Goal: Transaction & Acquisition: Purchase product/service

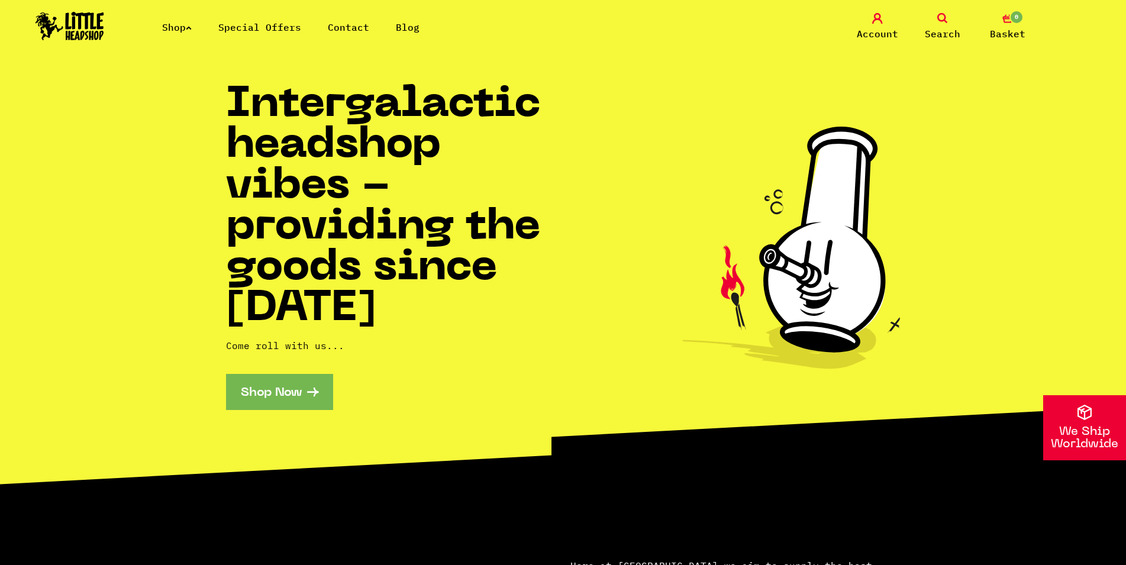
click at [951, 29] on span "Search" at bounding box center [943, 34] width 36 height 14
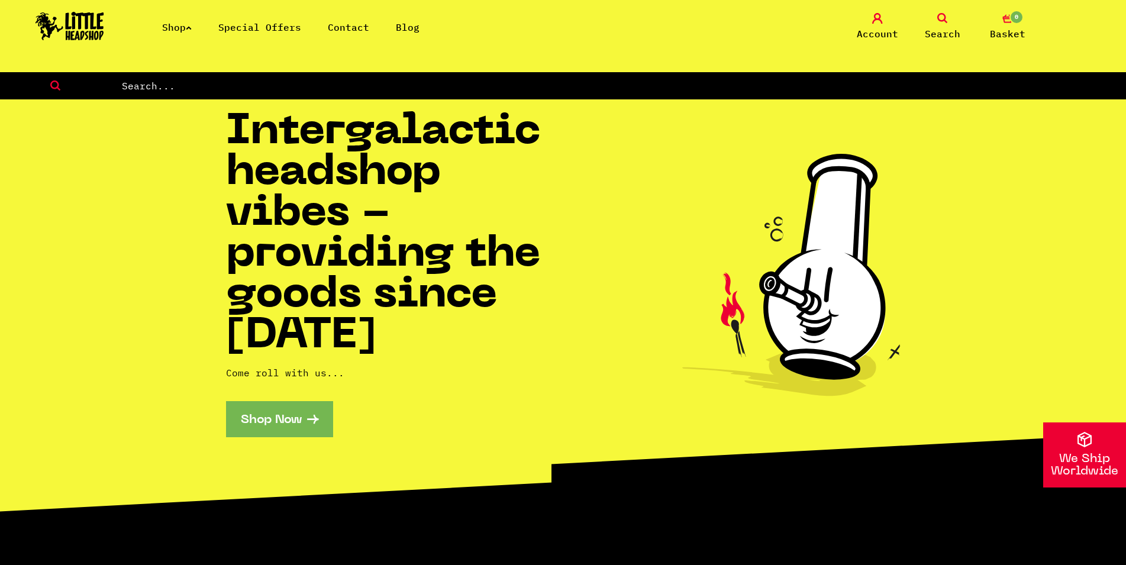
click at [850, 94] on form at bounding box center [563, 85] width 1126 height 27
click at [851, 88] on input "text" at bounding box center [623, 85] width 1005 height 15
type input "riptip"
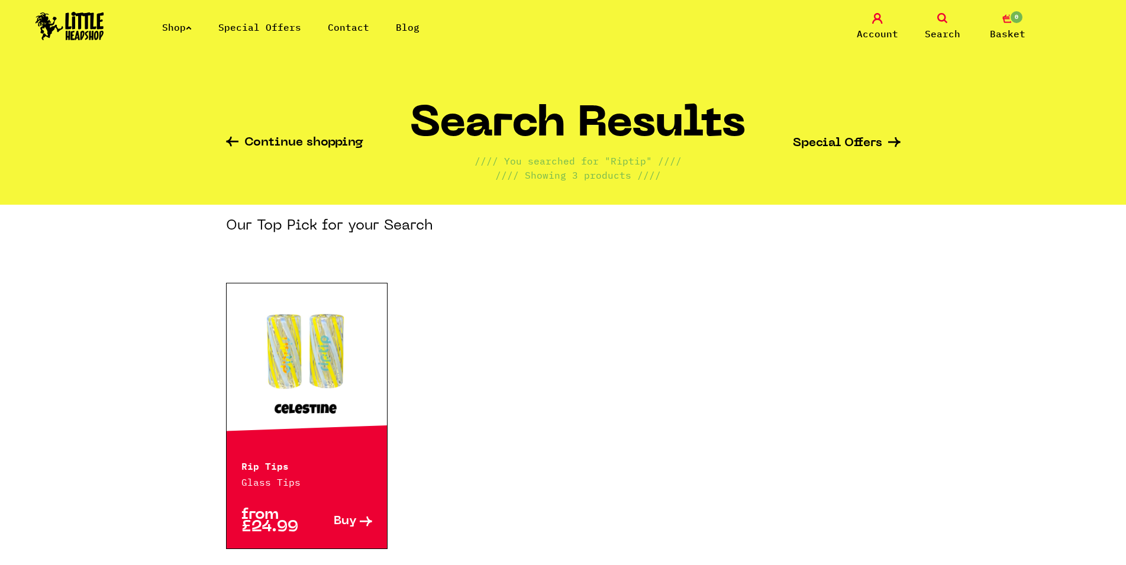
click at [352, 459] on p "Rip Tips" at bounding box center [306, 465] width 131 height 14
click at [352, 523] on span "Buy" at bounding box center [345, 521] width 23 height 12
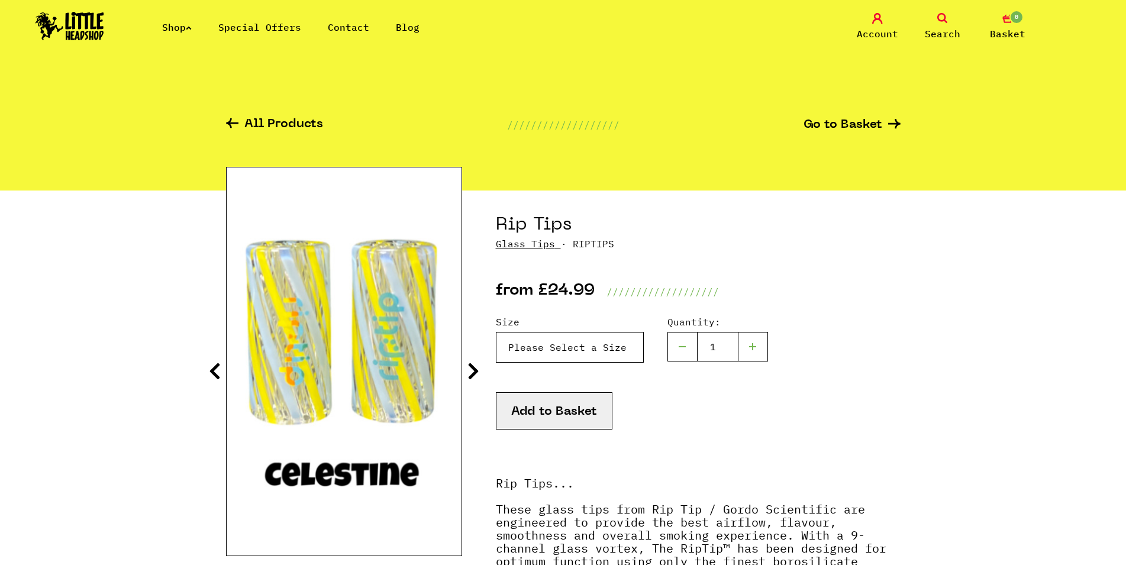
click at [496, 332] on select "Please Select a Size Rip Tips - Size 7 - Clear - £24.99 (Out of Stock) Rip Tips…" at bounding box center [570, 347] width 148 height 31
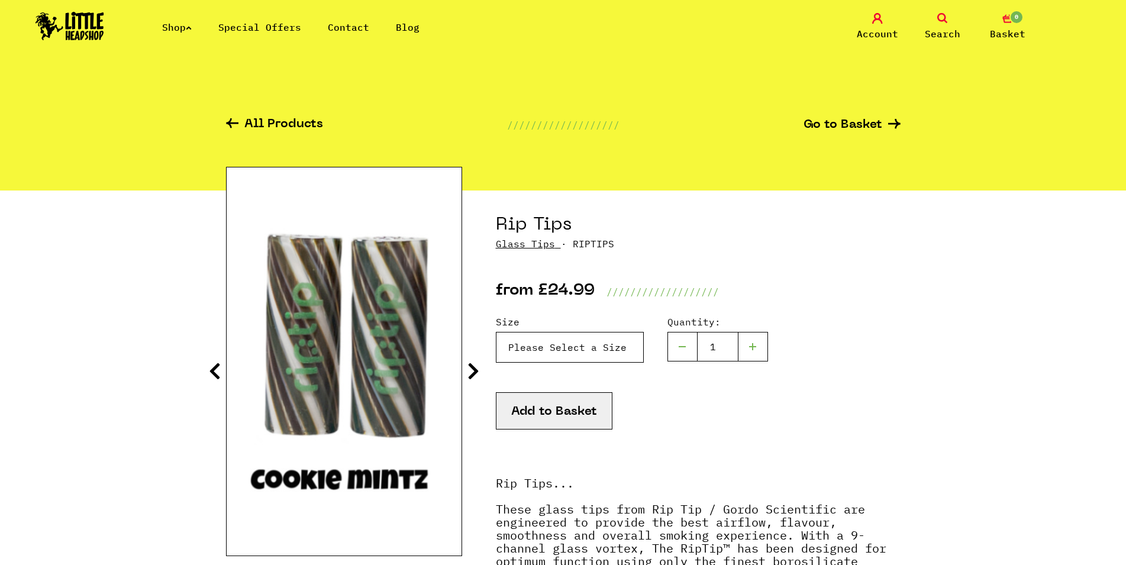
select select "1935"
click option "Size 7 - Gingerbread (Dichro) - £49.99" at bounding box center [0, 0] width 0 height 0
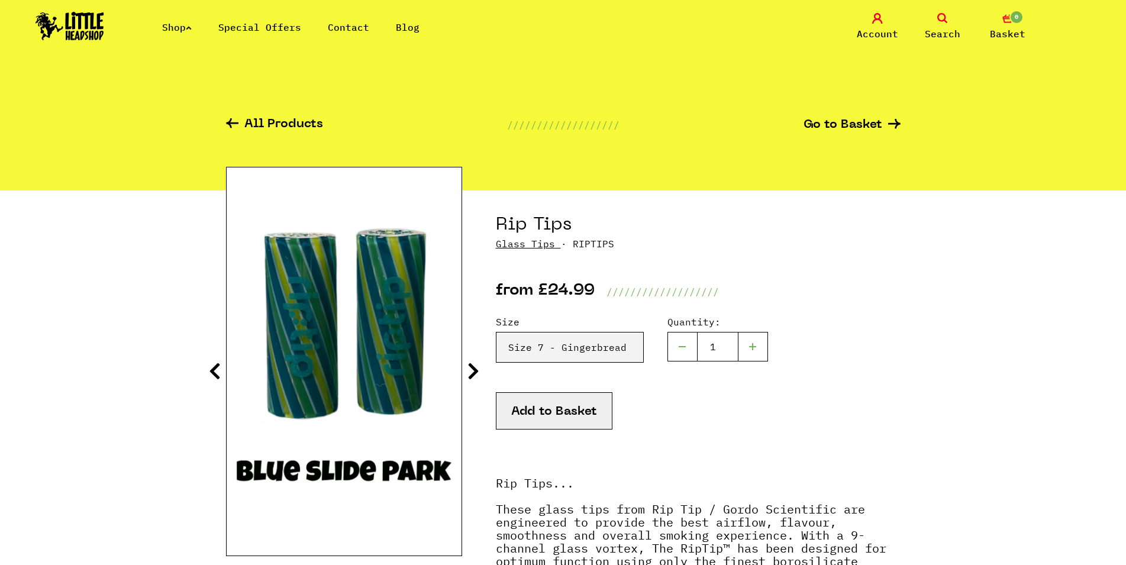
click at [472, 372] on icon at bounding box center [474, 371] width 12 height 19
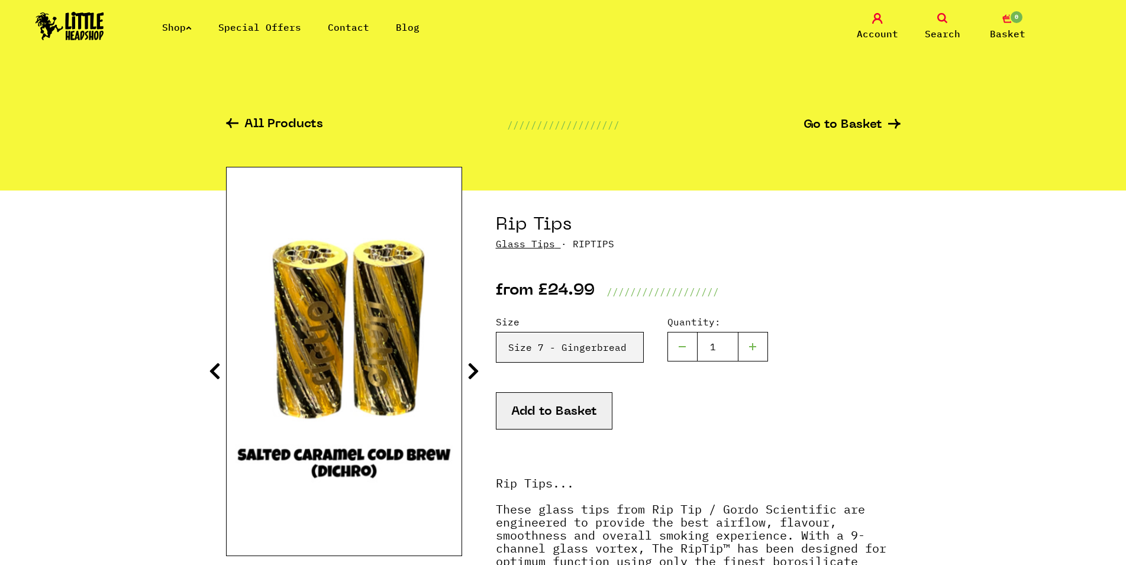
click at [472, 372] on icon at bounding box center [474, 371] width 12 height 19
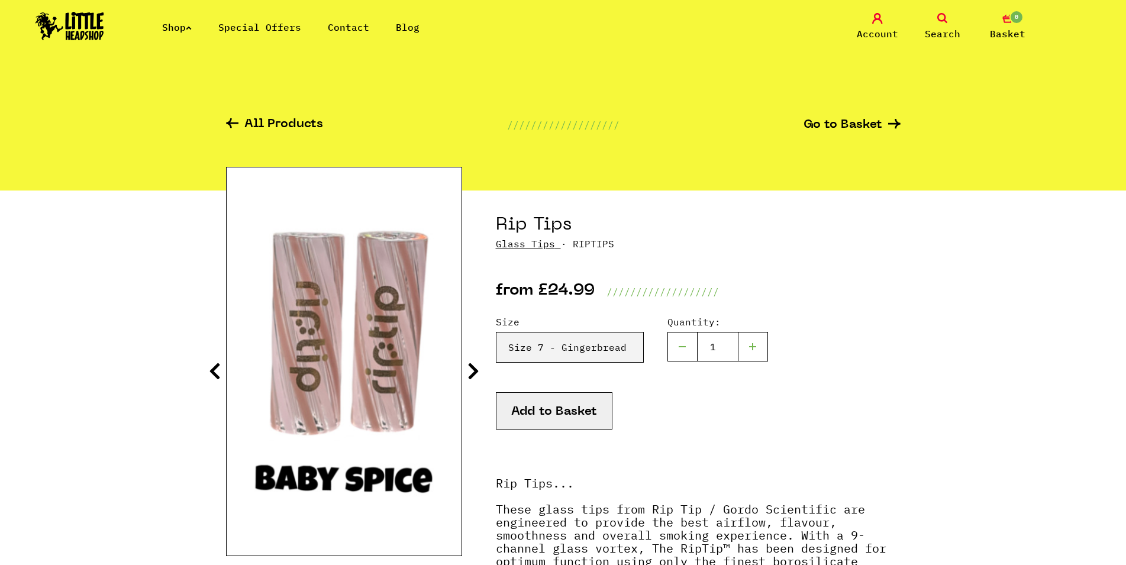
click at [472, 372] on icon at bounding box center [474, 371] width 12 height 19
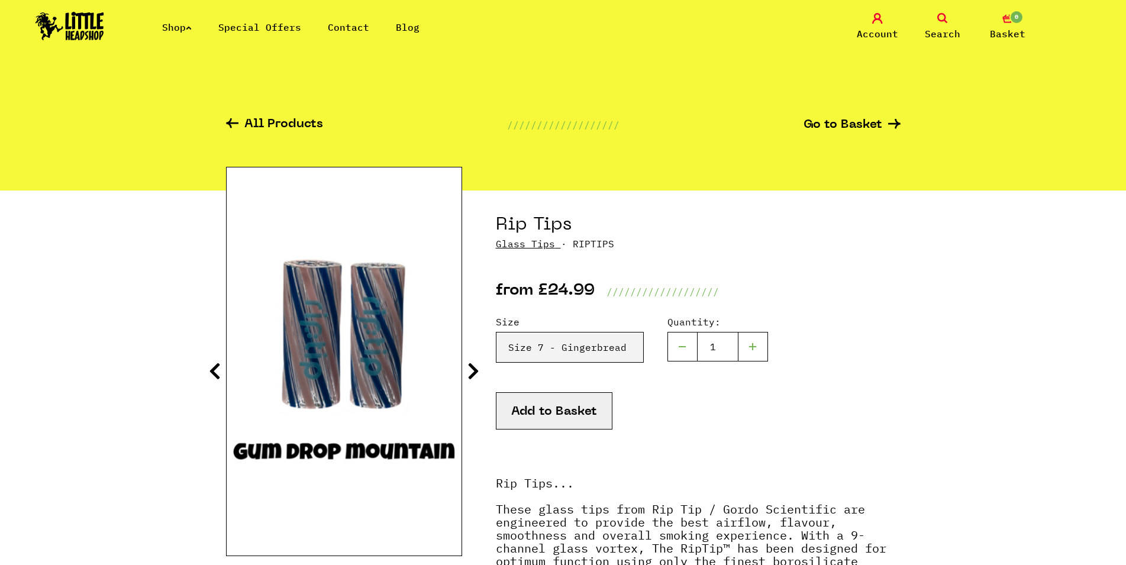
click at [472, 372] on icon at bounding box center [474, 371] width 12 height 19
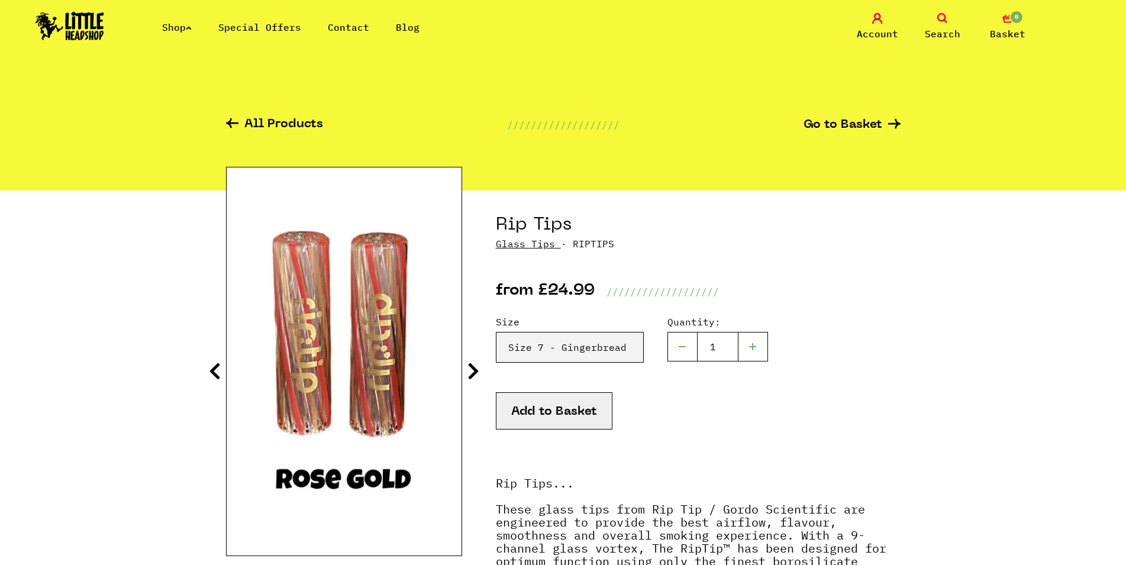
click at [472, 372] on icon at bounding box center [474, 371] width 12 height 19
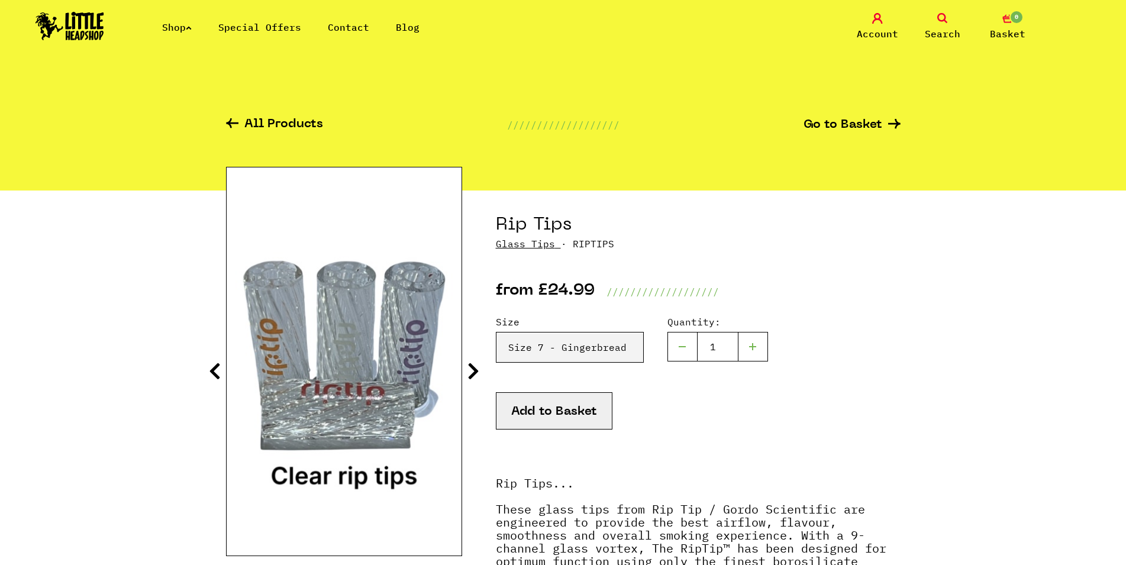
click at [472, 372] on icon at bounding box center [474, 371] width 12 height 19
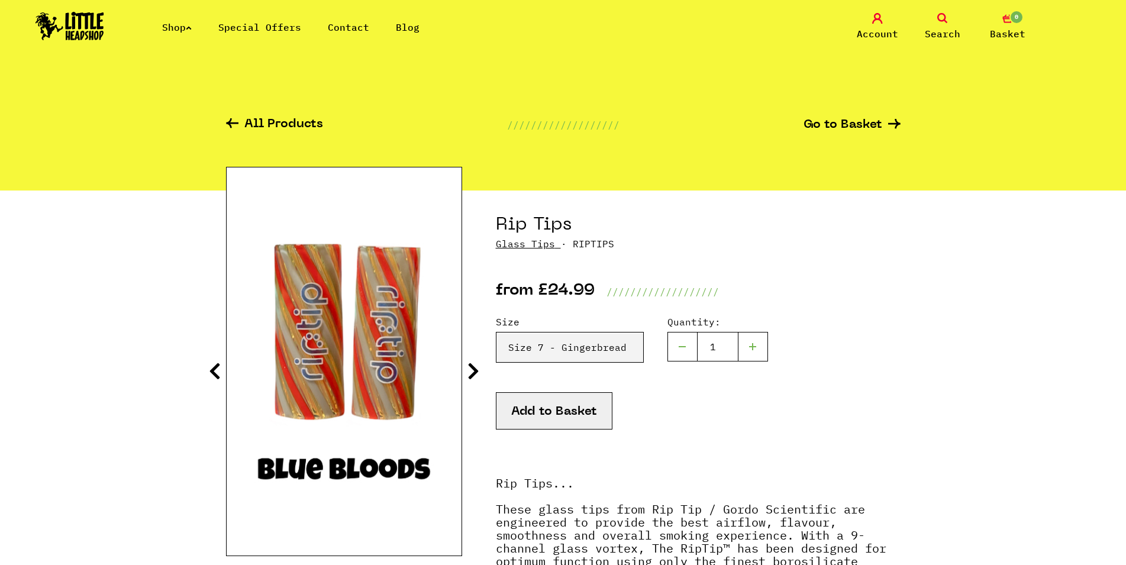
click at [472, 372] on icon at bounding box center [474, 371] width 12 height 19
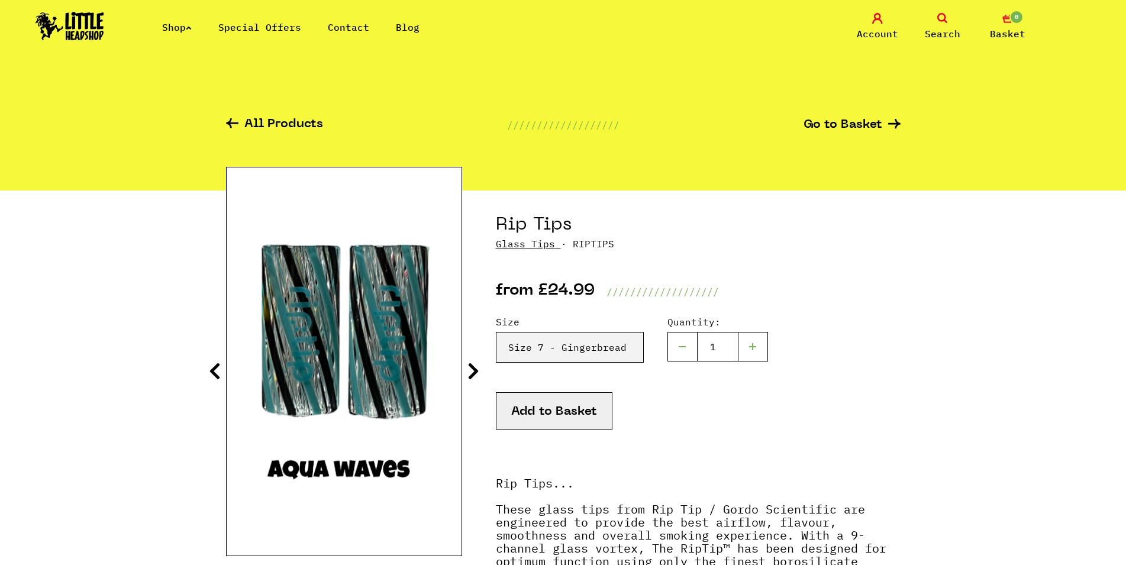
click at [472, 372] on icon at bounding box center [474, 371] width 12 height 19
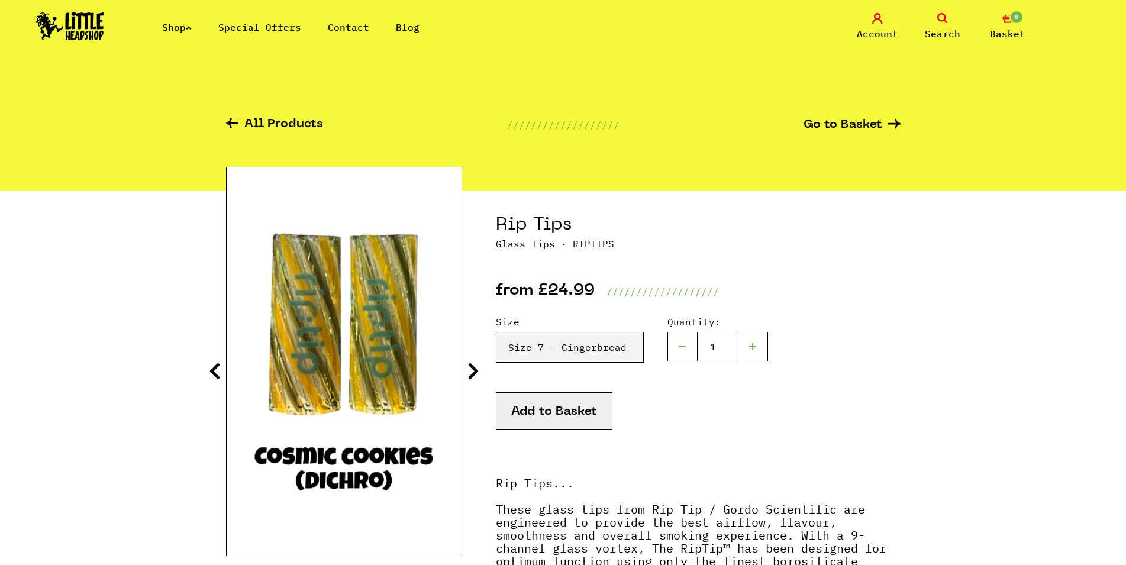
click at [472, 372] on icon at bounding box center [474, 371] width 12 height 19
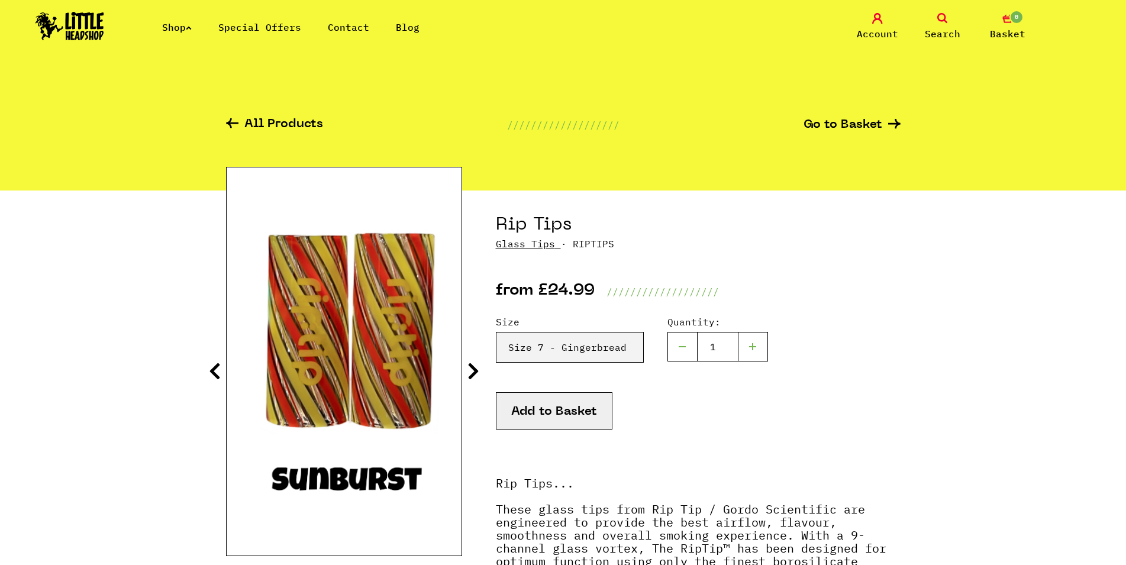
click at [472, 372] on icon at bounding box center [474, 371] width 12 height 19
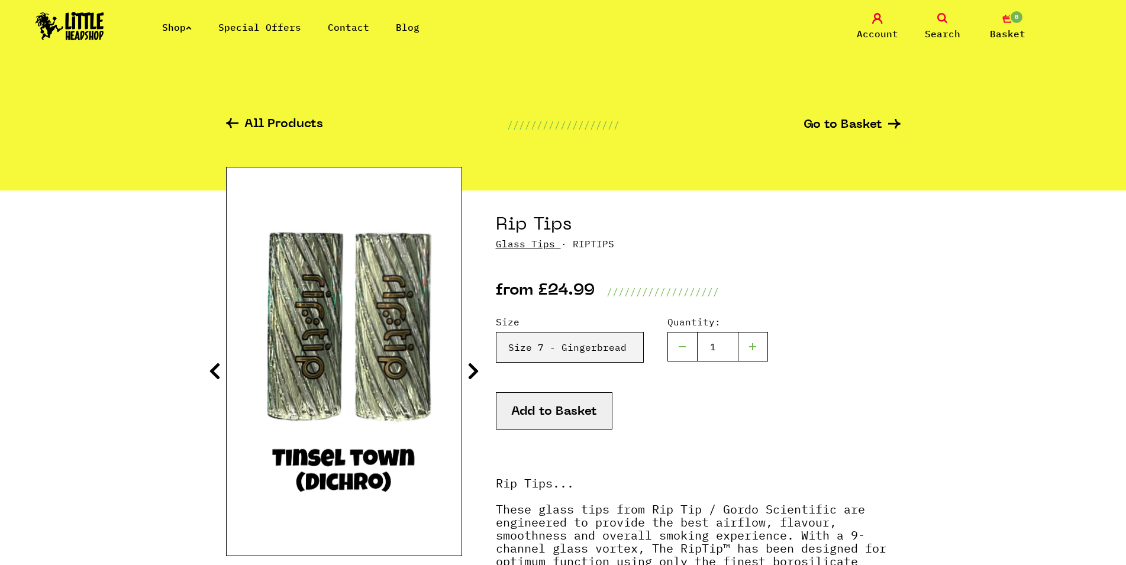
click at [472, 372] on icon at bounding box center [474, 371] width 12 height 19
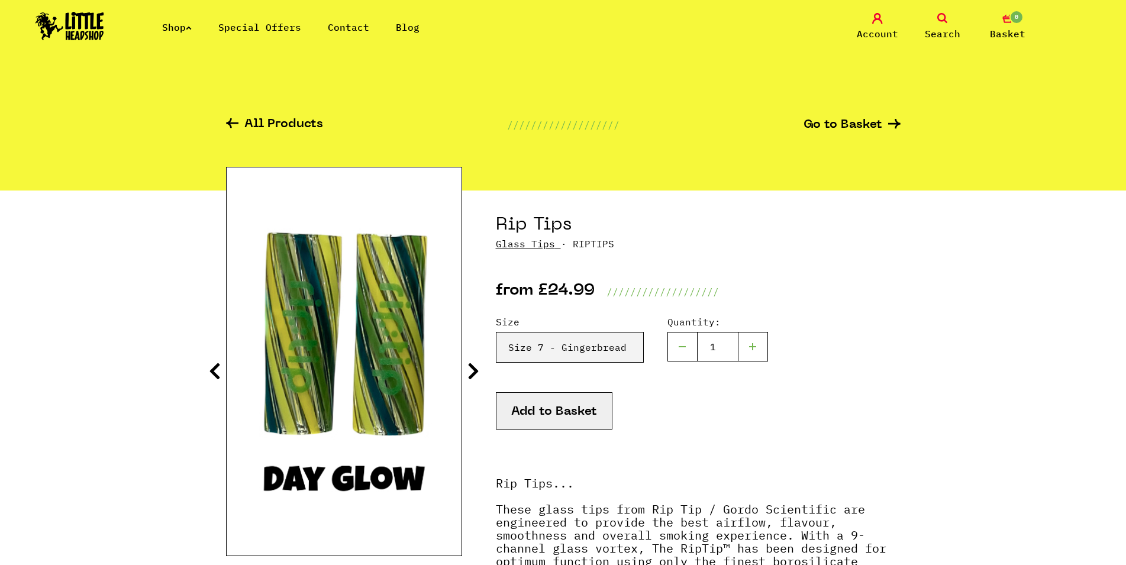
click at [472, 372] on icon at bounding box center [474, 371] width 12 height 19
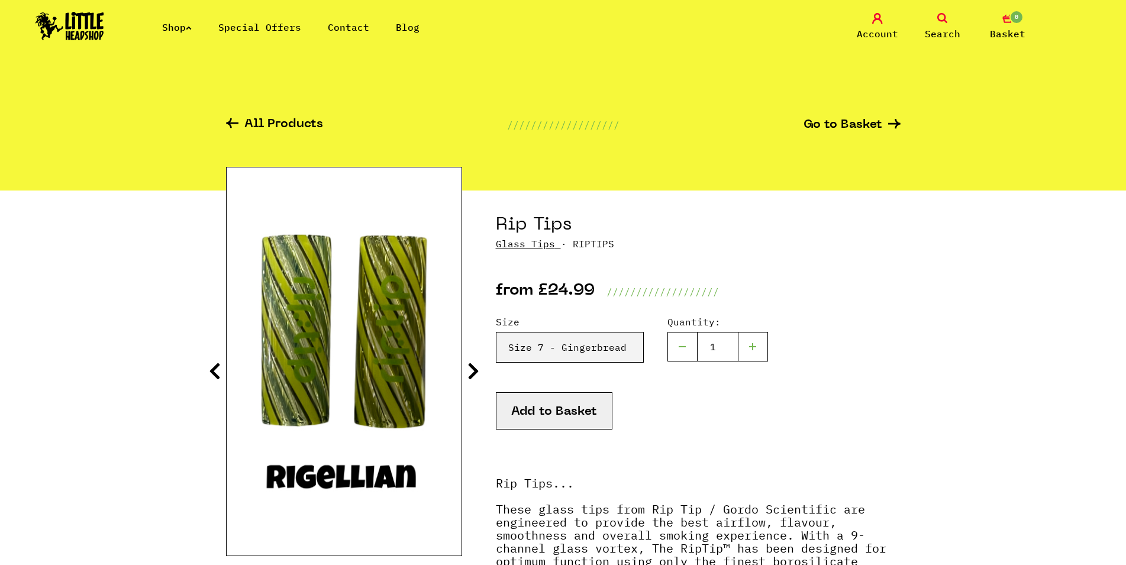
click at [472, 372] on icon at bounding box center [474, 371] width 12 height 19
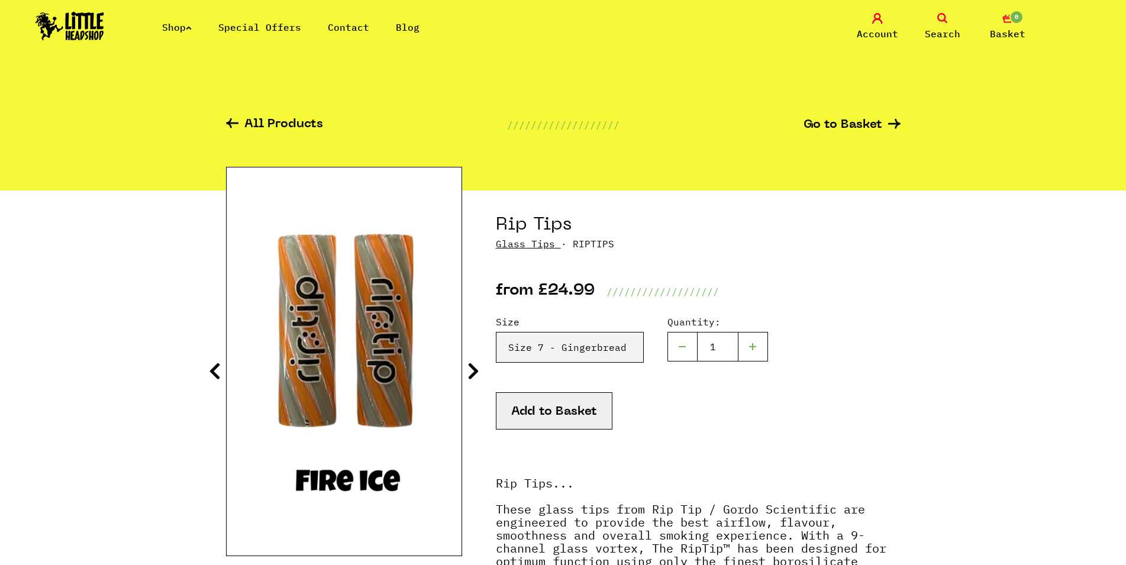
click at [472, 372] on icon at bounding box center [474, 371] width 12 height 19
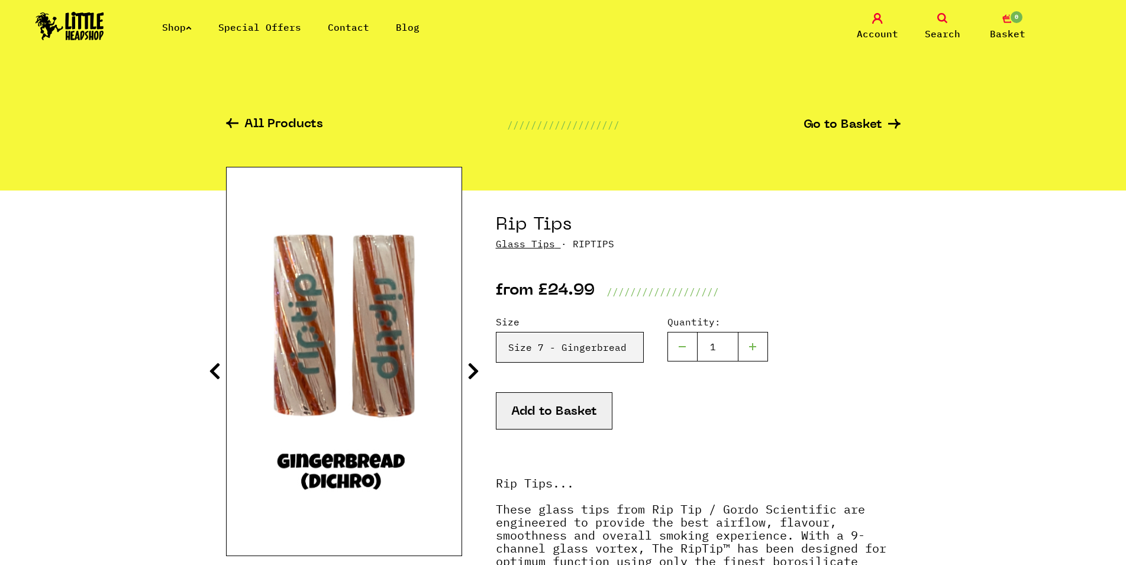
click at [472, 372] on icon at bounding box center [474, 371] width 12 height 19
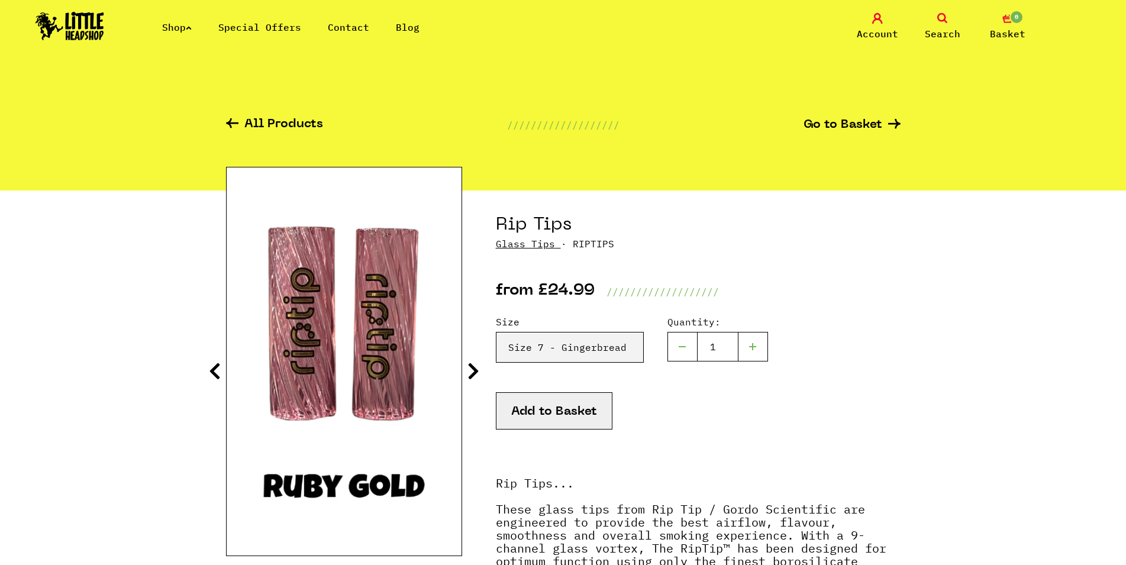
click at [214, 372] on icon at bounding box center [215, 371] width 12 height 19
